Goal: Register for event/course

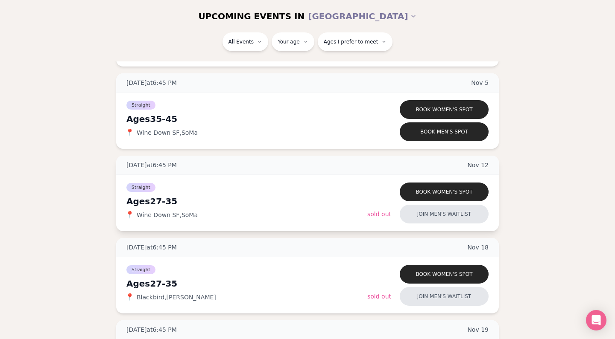
scroll to position [1092, 0]
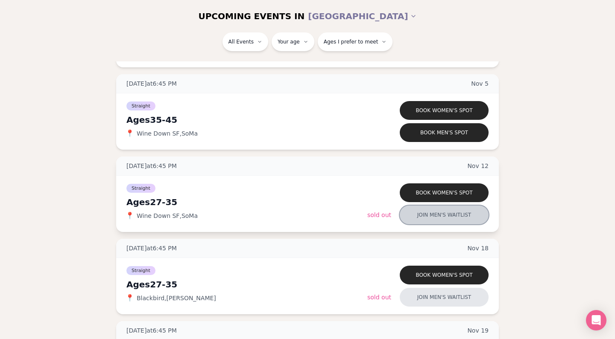
click at [431, 216] on button "Join men's waitlist" at bounding box center [443, 215] width 89 height 19
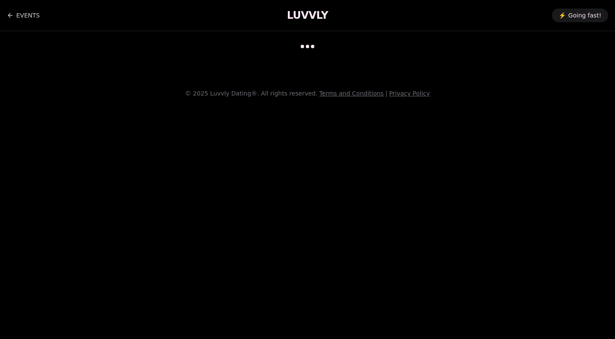
scroll to position [7, 0]
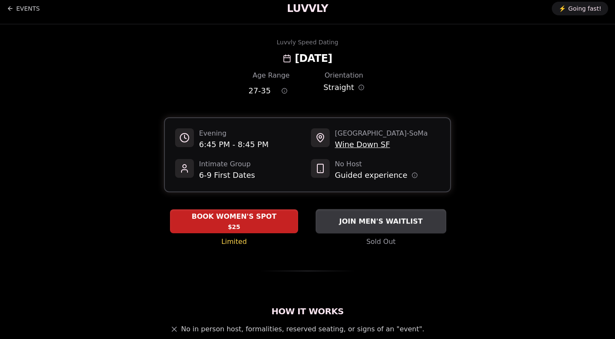
click at [353, 224] on span "JOIN MEN'S WAITLIST" at bounding box center [380, 221] width 87 height 10
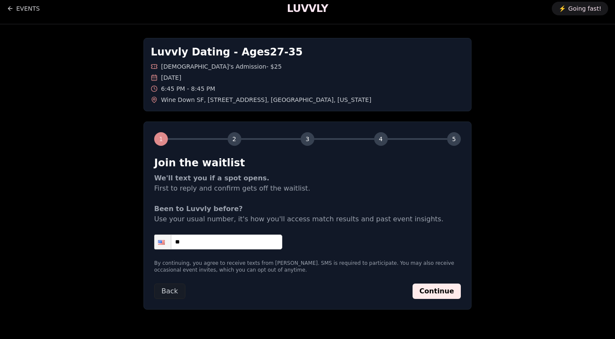
click at [212, 242] on input "**" at bounding box center [218, 242] width 128 height 15
type input "**********"
click at [449, 287] on button "Continue" at bounding box center [436, 291] width 48 height 15
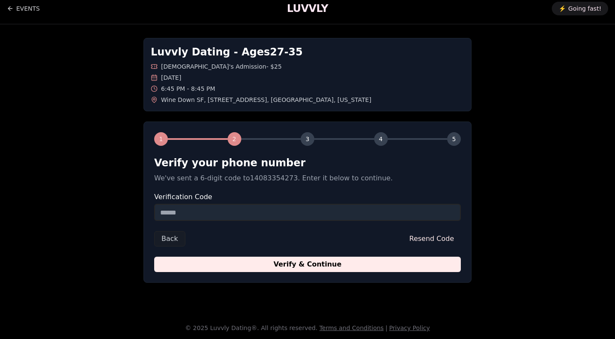
click at [201, 218] on input "Verification Code" at bounding box center [307, 212] width 306 height 17
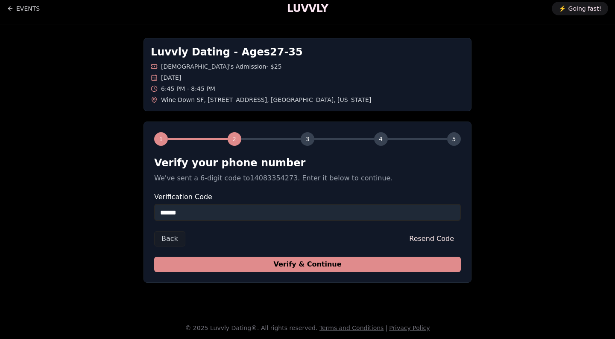
type input "******"
click at [281, 262] on button "Verify & Continue" at bounding box center [307, 264] width 306 height 15
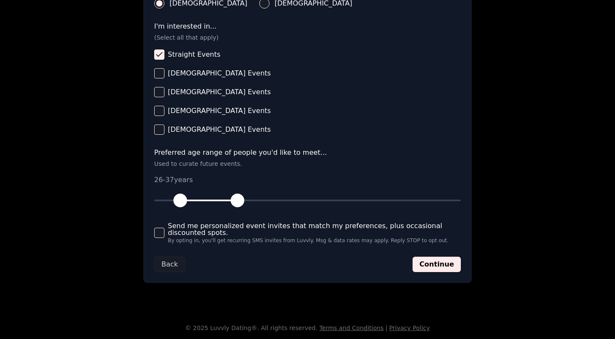
scroll to position [341, 0]
click at [156, 232] on button "Send me personalized event invites that match my preferences, plus occasional d…" at bounding box center [159, 233] width 10 height 10
click at [436, 268] on button "Continue" at bounding box center [436, 264] width 48 height 15
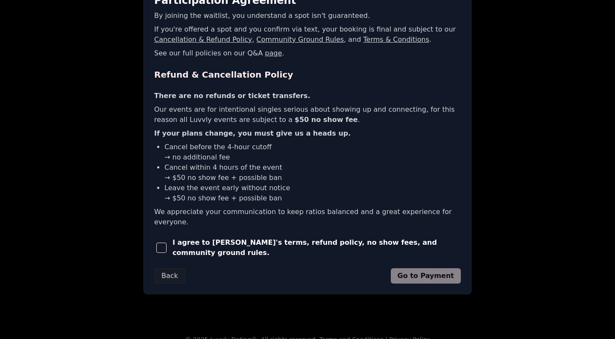
scroll to position [169, 0]
click at [195, 241] on span "I agree to [PERSON_NAME]'s terms, refund policy, no show fees, and community gr…" at bounding box center [316, 248] width 288 height 20
click at [166, 243] on span "button" at bounding box center [161, 248] width 10 height 10
click at [444, 269] on button "Go to Payment" at bounding box center [425, 276] width 70 height 15
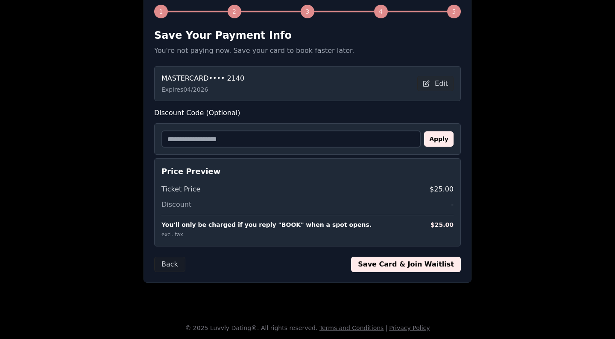
click at [414, 260] on button "Save Card & Join Waitlist" at bounding box center [406, 264] width 110 height 15
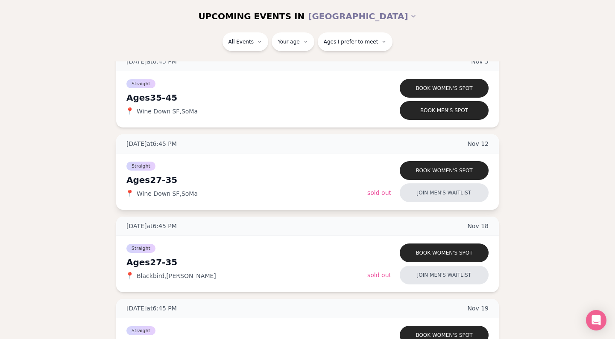
scroll to position [1120, 0]
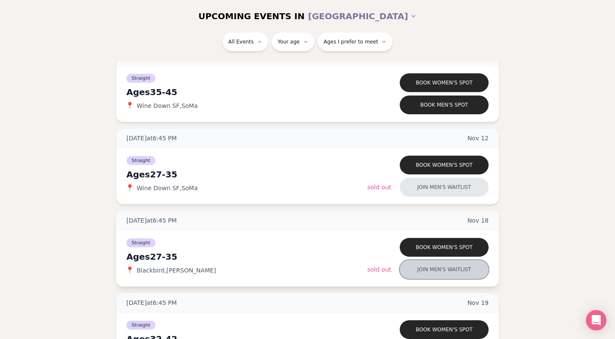
click at [437, 271] on button "Join men's waitlist" at bounding box center [443, 269] width 89 height 19
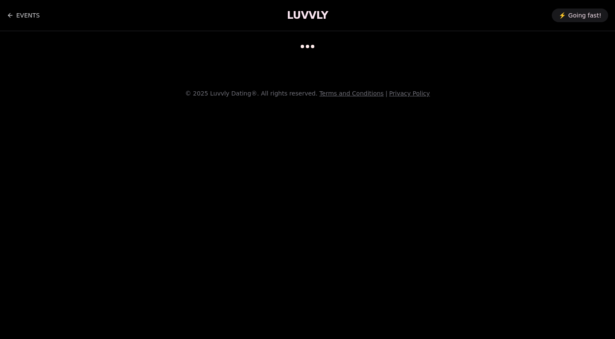
scroll to position [7, 0]
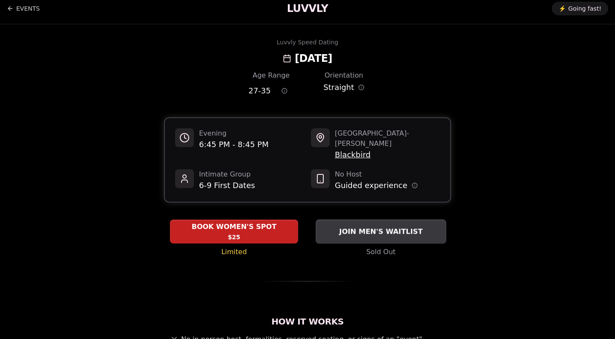
click at [361, 219] on button "JOIN MEN'S WAITLIST" at bounding box center [380, 231] width 131 height 24
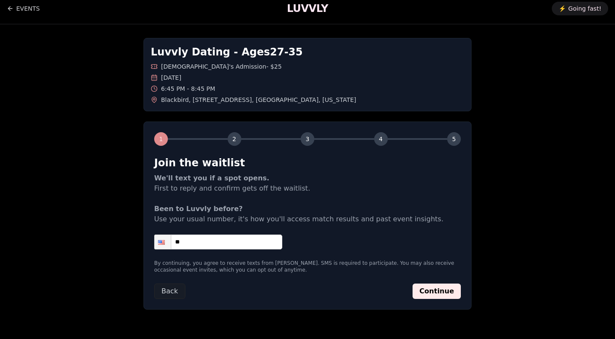
click at [228, 241] on input "**" at bounding box center [218, 242] width 128 height 15
type input "**********"
click at [444, 294] on button "Continue" at bounding box center [436, 291] width 48 height 15
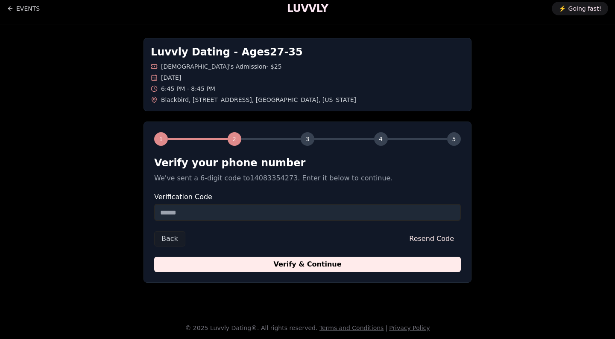
click at [198, 217] on input "Verification Code" at bounding box center [307, 212] width 306 height 17
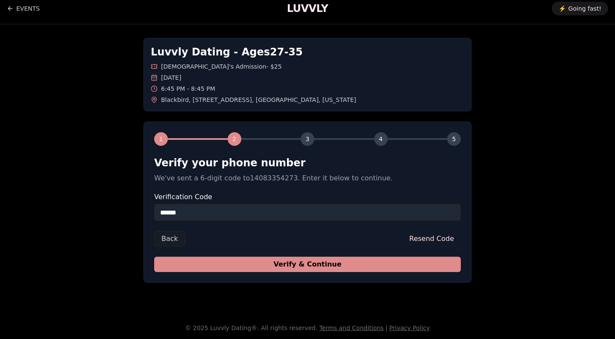
type input "******"
click at [316, 266] on button "Verify & Continue" at bounding box center [307, 264] width 306 height 15
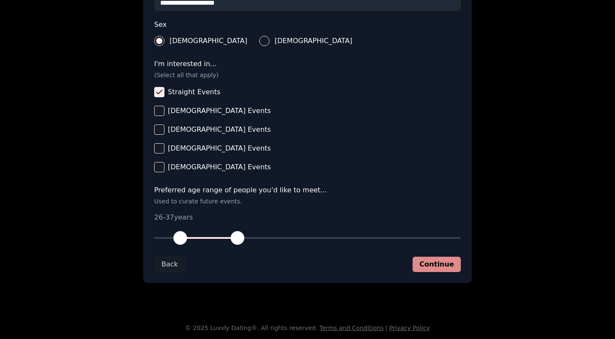
scroll to position [304, 0]
click at [424, 265] on button "Continue" at bounding box center [436, 264] width 48 height 15
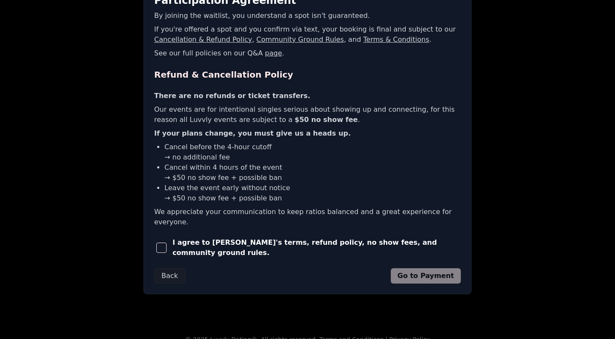
scroll to position [169, 0]
click at [225, 238] on span "I agree to [PERSON_NAME]'s terms, refund policy, no show fees, and community gr…" at bounding box center [316, 248] width 288 height 20
click at [161, 243] on span "button" at bounding box center [161, 248] width 10 height 10
click at [421, 269] on button "Go to Payment" at bounding box center [425, 276] width 70 height 15
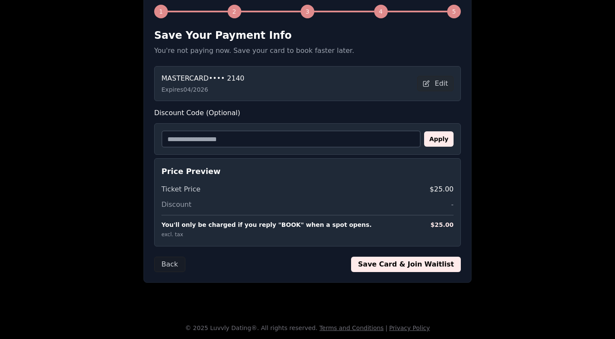
scroll to position [134, 0]
click at [425, 266] on button "Save Card & Join Waitlist" at bounding box center [406, 264] width 110 height 15
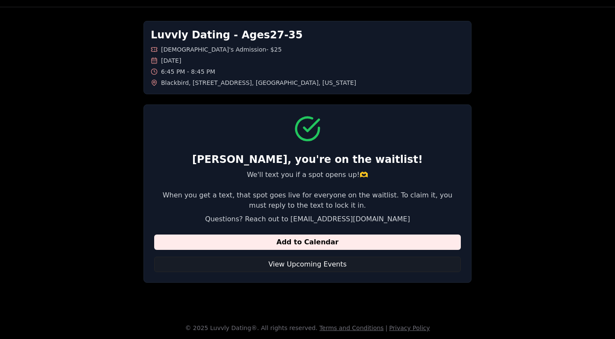
scroll to position [24, 0]
